Goal: Transaction & Acquisition: Purchase product/service

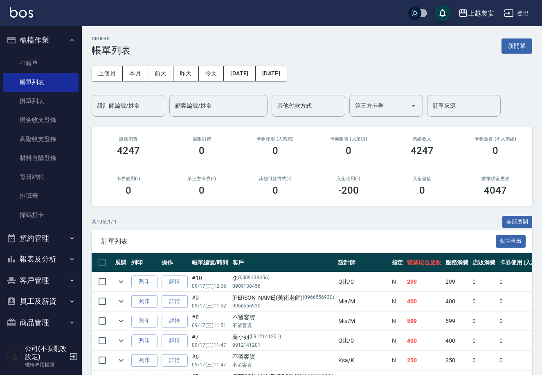
scroll to position [4, 0]
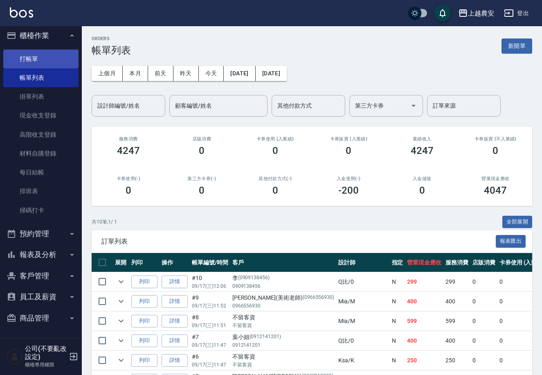
click at [17, 54] on link "打帳單" at bounding box center [40, 58] width 75 height 19
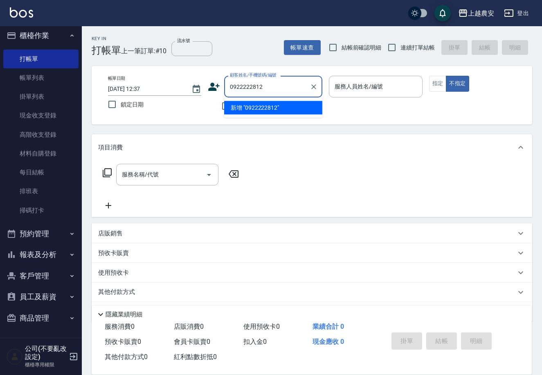
drag, startPoint x: 244, startPoint y: 87, endPoint x: 236, endPoint y: 88, distance: 7.9
click at [222, 88] on div "顧客姓名/手機號碼/編號 0922222812 顧客姓名/手機號碼/編號" at bounding box center [265, 87] width 115 height 22
type input "0922222812"
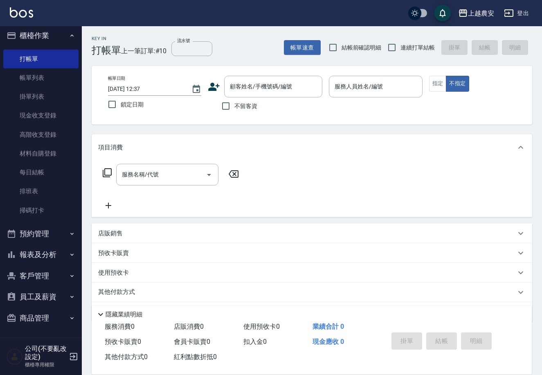
click at [209, 86] on icon at bounding box center [214, 87] width 12 height 12
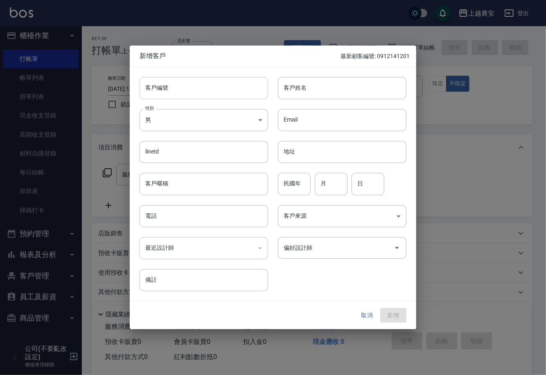
click at [197, 89] on input "客戶編號" at bounding box center [203, 88] width 128 height 22
paste input "0922222812"
type input "0922222812"
click at [216, 125] on body "上越農安 登出 櫃檯作業 打帳單 帳單列表 掛單列表 現金收支登錄 高階收支登錄 材料自購登錄 每日結帳 排班表 掃碼打卡 預約管理 預約管理 單日預約紀錄 …" at bounding box center [273, 199] width 546 height 399
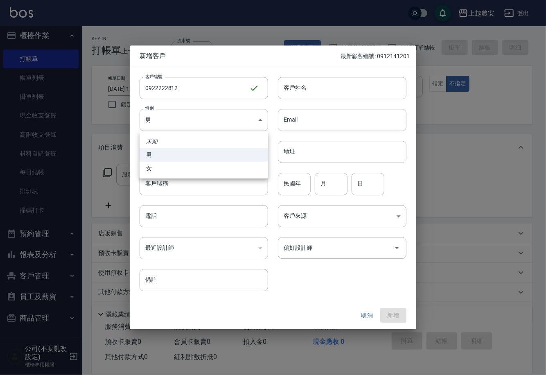
click at [226, 160] on li "男" at bounding box center [203, 154] width 128 height 13
click at [224, 119] on body "上越農安 登出 櫃檯作業 打帳單 帳單列表 掛單列表 現金收支登錄 高階收支登錄 材料自購登錄 每日結帳 排班表 掃碼打卡 預約管理 預約管理 單日預約紀錄 …" at bounding box center [273, 199] width 546 height 399
click at [227, 165] on li "女" at bounding box center [203, 168] width 128 height 13
type input "[DEMOGRAPHIC_DATA]"
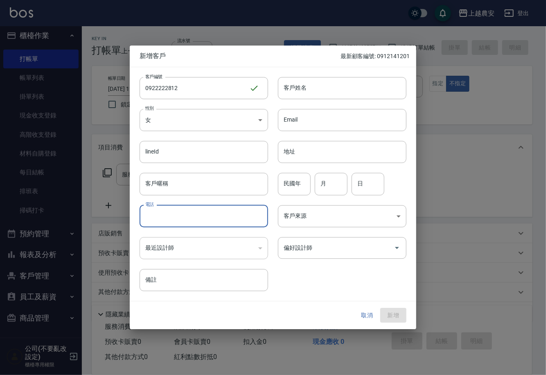
click at [218, 214] on input "電話" at bounding box center [203, 216] width 128 height 22
paste input "0922222812"
type input "0922222812"
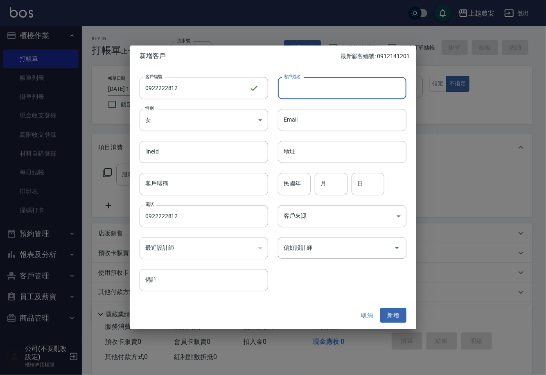
click at [288, 89] on input "客戶姓名" at bounding box center [342, 88] width 128 height 22
type input "r"
type input "簡小姐"
click at [349, 248] on input "偏好設計師" at bounding box center [335, 248] width 109 height 14
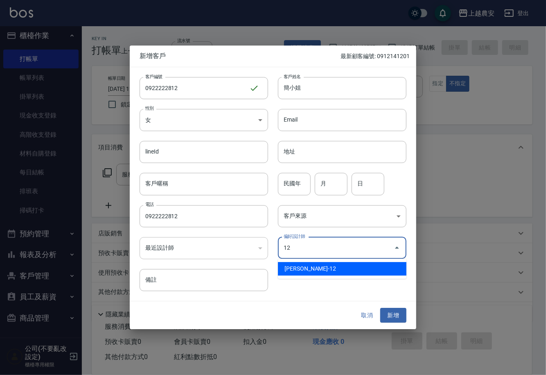
type input "蘇淑玲"
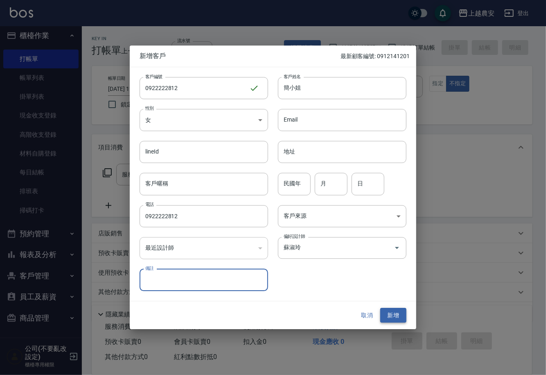
click at [394, 322] on button "新增" at bounding box center [393, 315] width 26 height 15
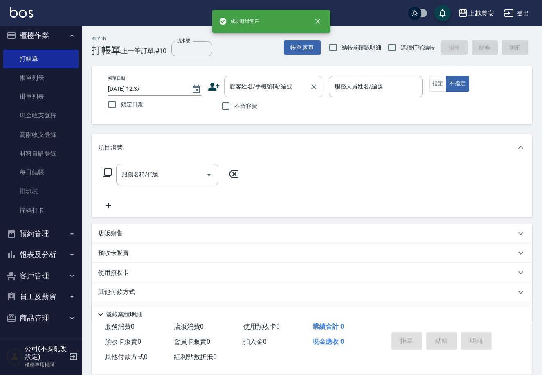
click at [285, 89] on input "顧客姓名/手機號碼/編號" at bounding box center [267, 86] width 79 height 14
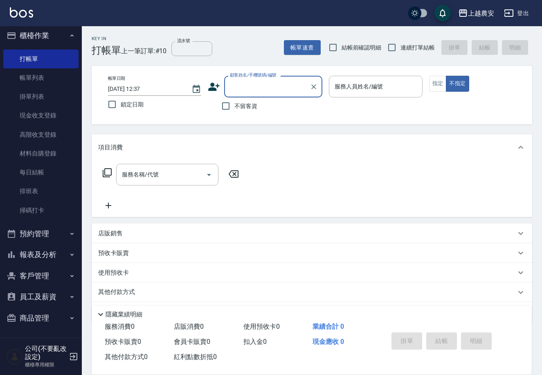
paste input "0922222812"
type input "0922222812"
click at [315, 88] on icon "Clear" at bounding box center [313, 86] width 5 height 5
paste input "0922222812"
type input "0922222812"
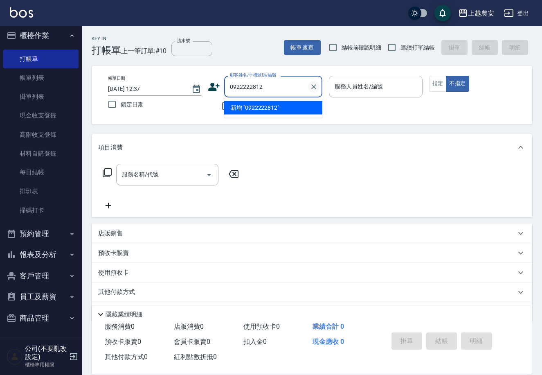
click at [312, 92] on div at bounding box center [313, 87] width 11 height 22
click at [315, 90] on icon "Clear" at bounding box center [314, 87] width 8 height 8
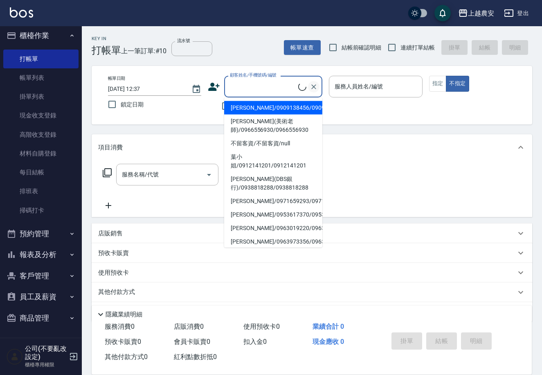
paste input "0922222812"
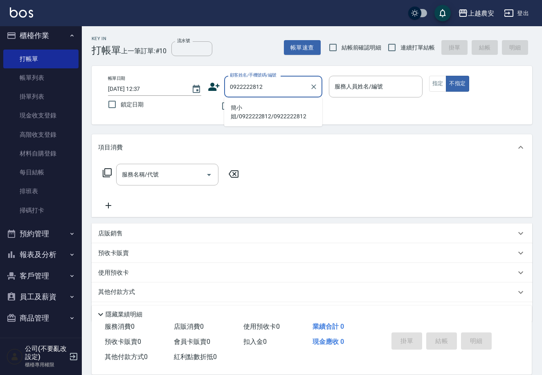
type input "簡小姐/0922222812/0922222812"
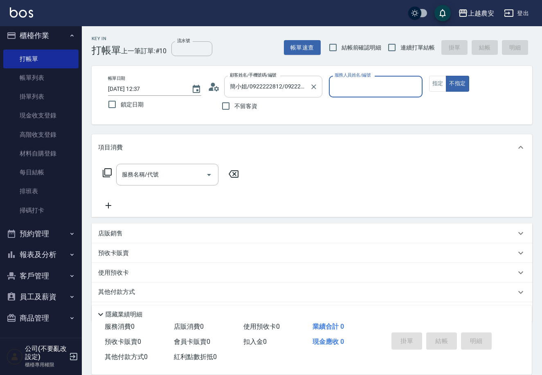
type input "Yoko-12"
click at [441, 80] on button "指定" at bounding box center [438, 84] width 18 height 16
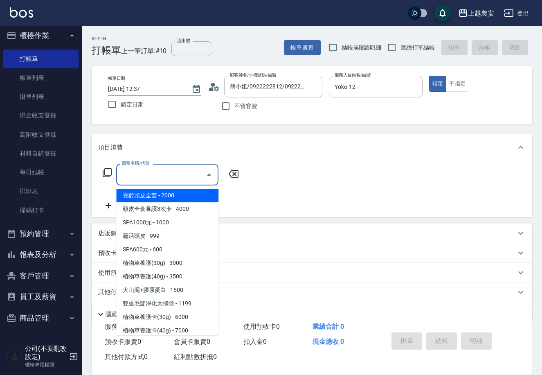
click at [196, 168] on input "服務名稱/代號" at bounding box center [161, 174] width 83 height 14
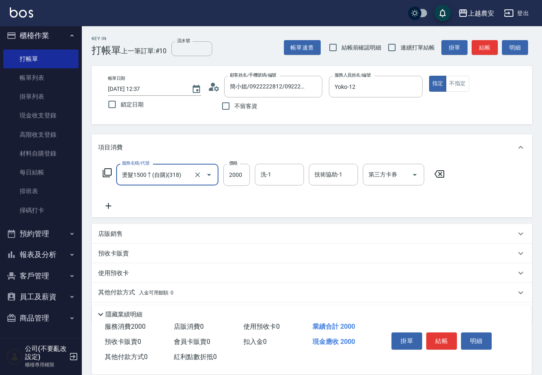
type input "燙髮1500↑(自購)(318)"
type input "1699"
click at [437, 333] on button "結帳" at bounding box center [441, 340] width 31 height 17
